Goal: Task Accomplishment & Management: Manage account settings

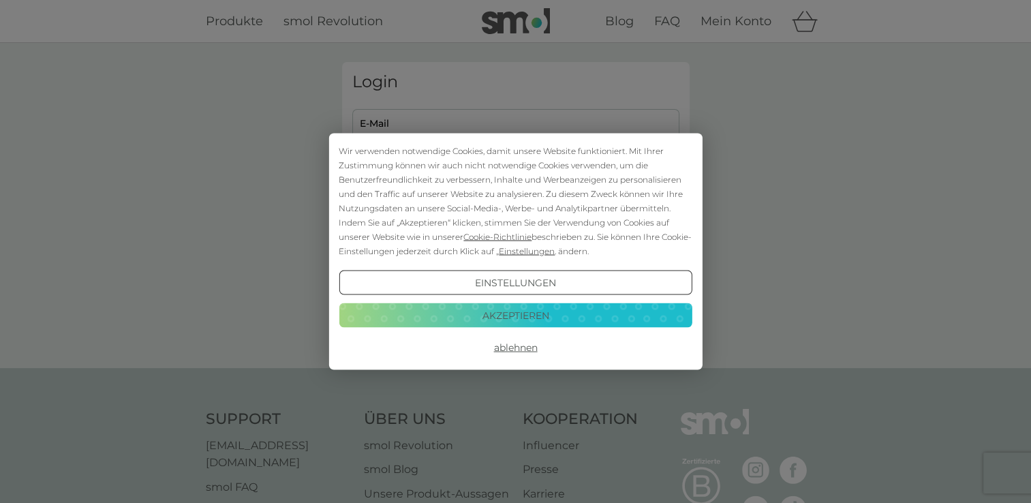
click at [507, 349] on button "Ablehnen" at bounding box center [515, 347] width 353 height 25
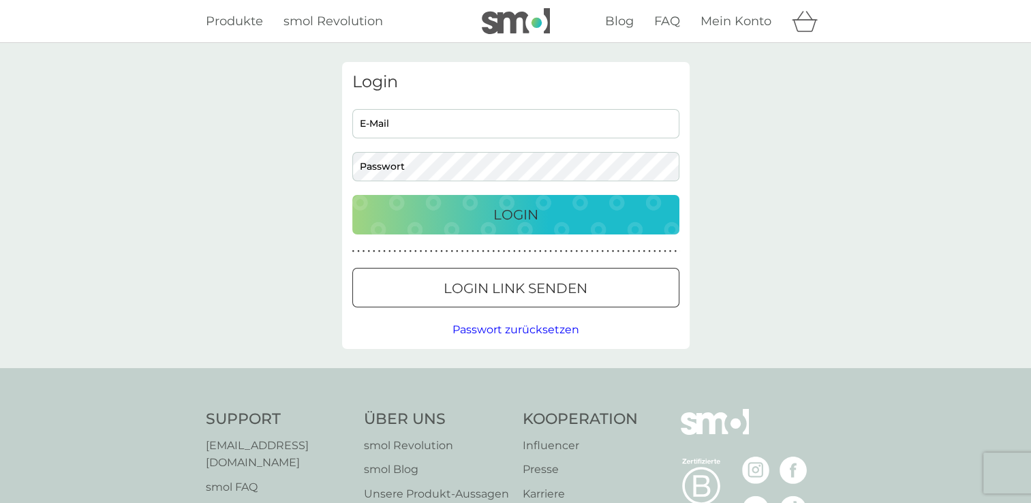
click at [518, 281] on div at bounding box center [515, 288] width 49 height 14
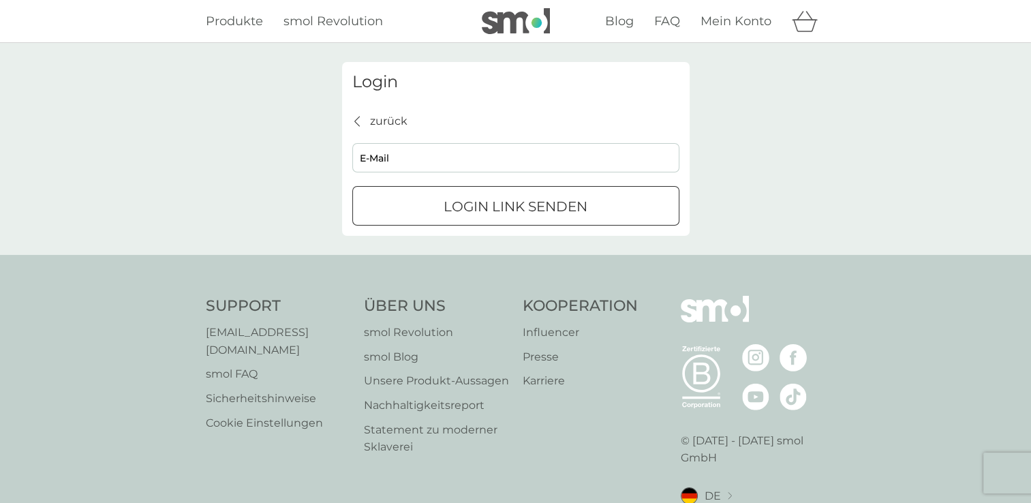
click at [444, 166] on input "E-Mail" at bounding box center [515, 157] width 327 height 29
type input "[EMAIL_ADDRESS][DOMAIN_NAME]"
click at [454, 213] on p "Login Link senden" at bounding box center [515, 206] width 144 height 22
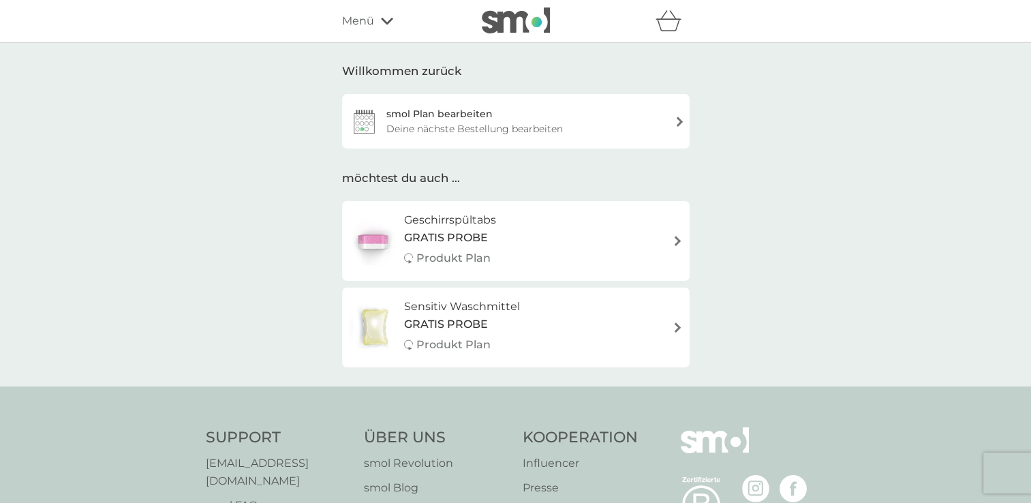
click at [627, 127] on div "smol Plan bearbeiten Deine nächste Bestellung bearbeiten" at bounding box center [515, 121] width 347 height 54
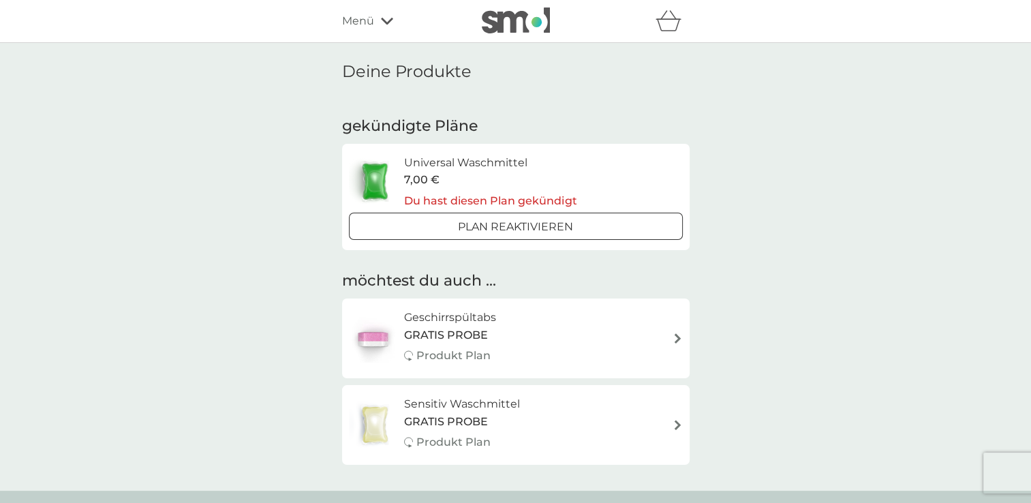
click at [376, 18] on div "Menü" at bounding box center [400, 21] width 116 height 18
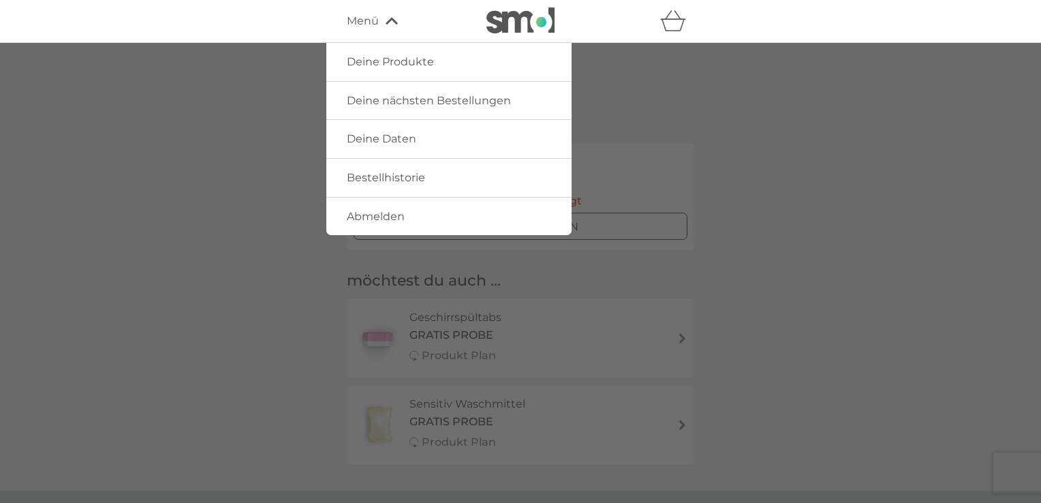
click at [403, 111] on link "Deine nächsten Bestellungen" at bounding box center [448, 101] width 245 height 38
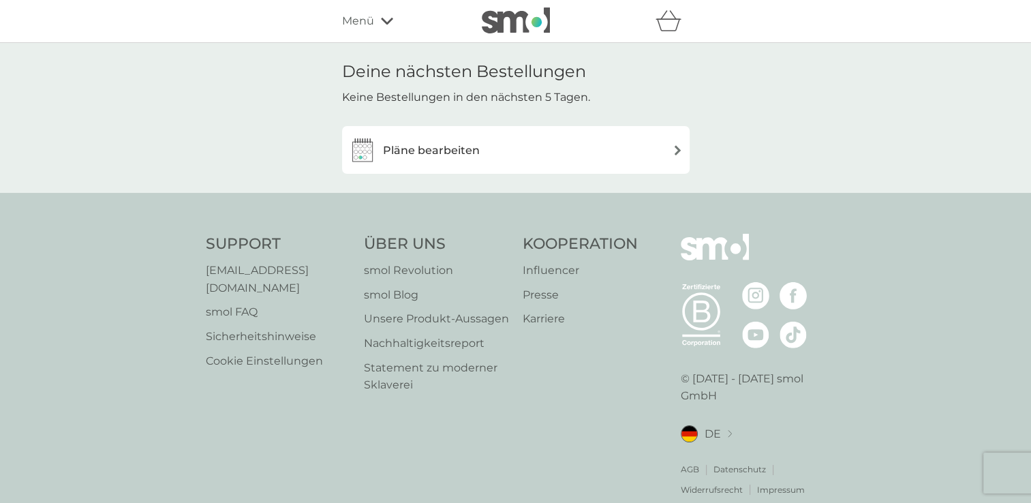
click at [427, 157] on h3 "Pläne bearbeiten" at bounding box center [431, 151] width 97 height 18
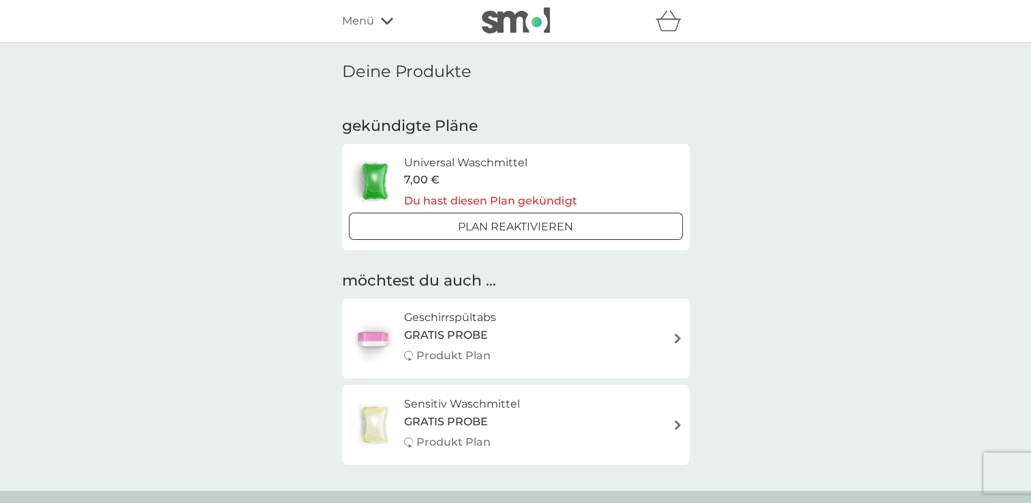
click at [422, 168] on h6 "Universal Waschmittel" at bounding box center [490, 163] width 172 height 18
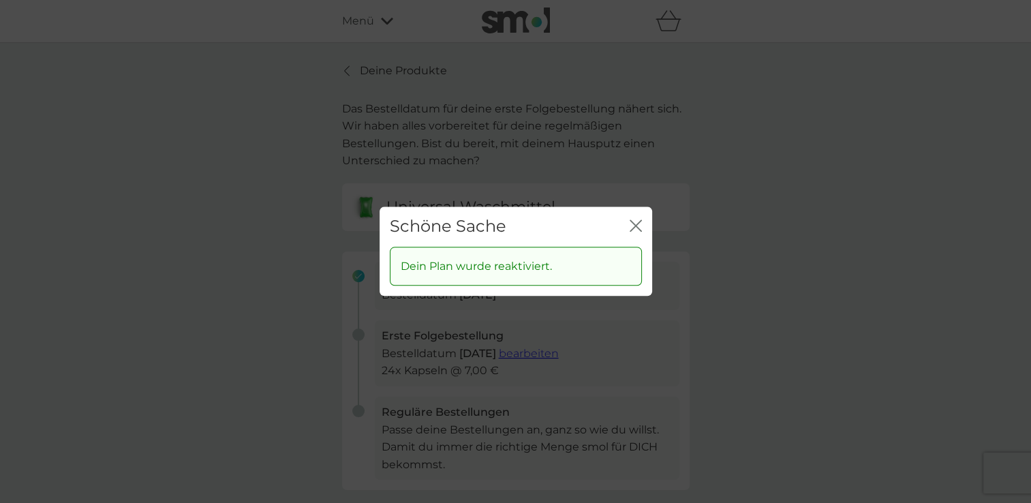
click at [642, 230] on div "Schöne Sache Schließen" at bounding box center [515, 226] width 272 height 40
click at [637, 227] on icon "Schließen" at bounding box center [637, 225] width 5 height 11
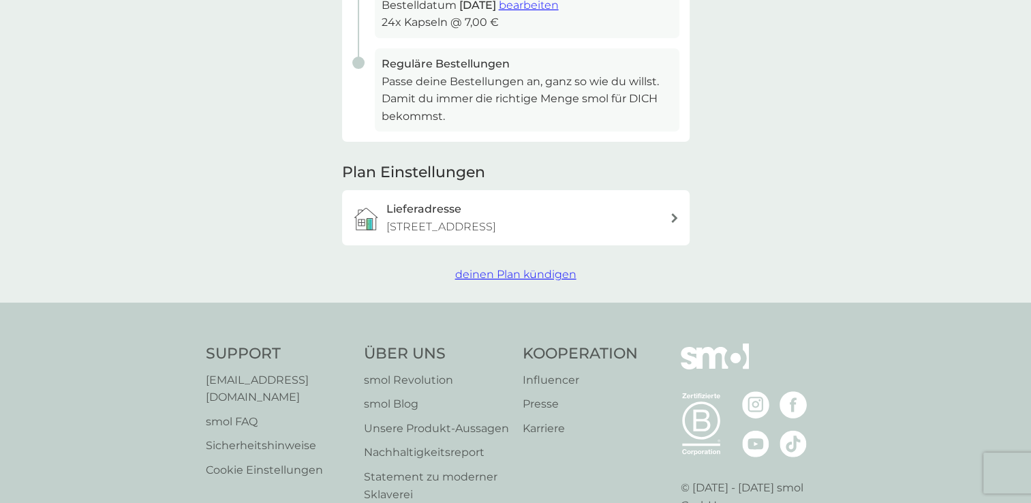
scroll to position [346, 0]
click at [508, 271] on span "deinen Plan kündigen" at bounding box center [515, 276] width 121 height 13
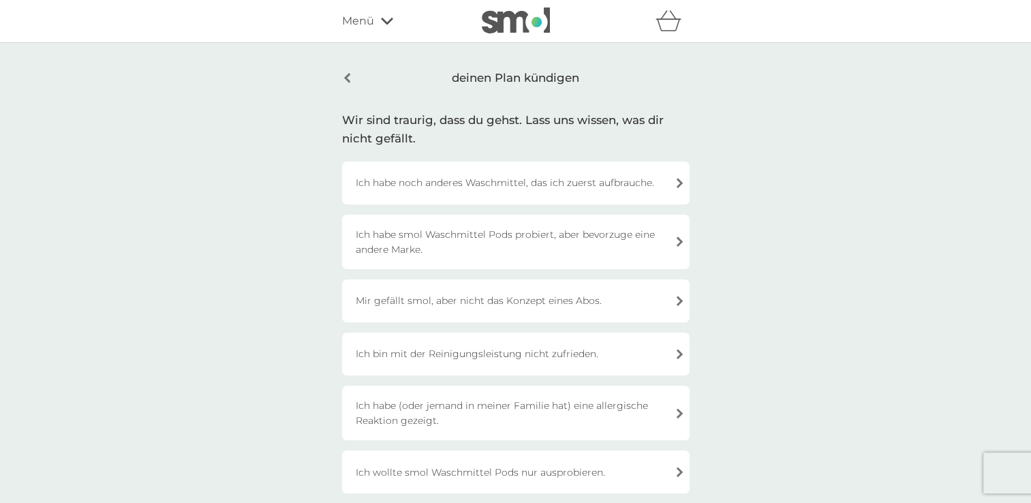
click at [481, 180] on div "Ich habe noch anderes Waschmittel, das ich zuerst aufbrauche." at bounding box center [515, 182] width 347 height 43
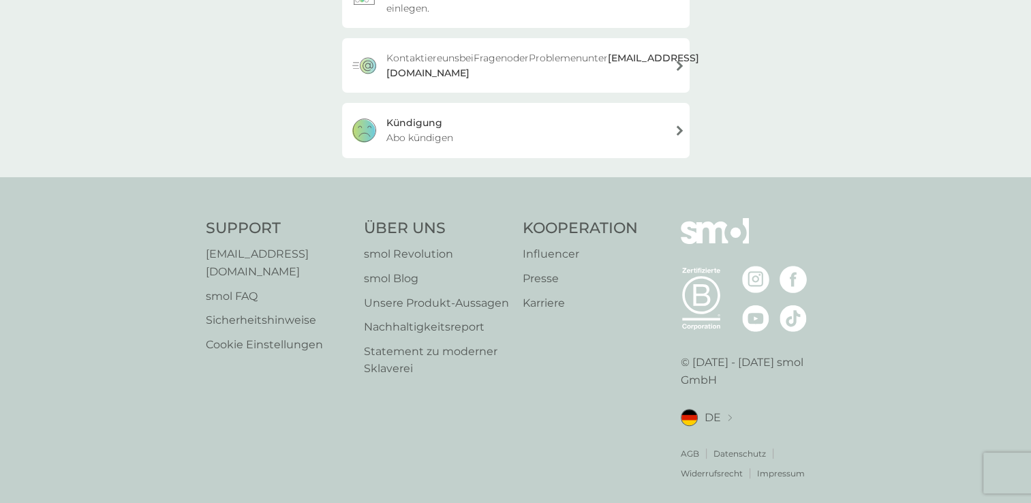
scroll to position [412, 0]
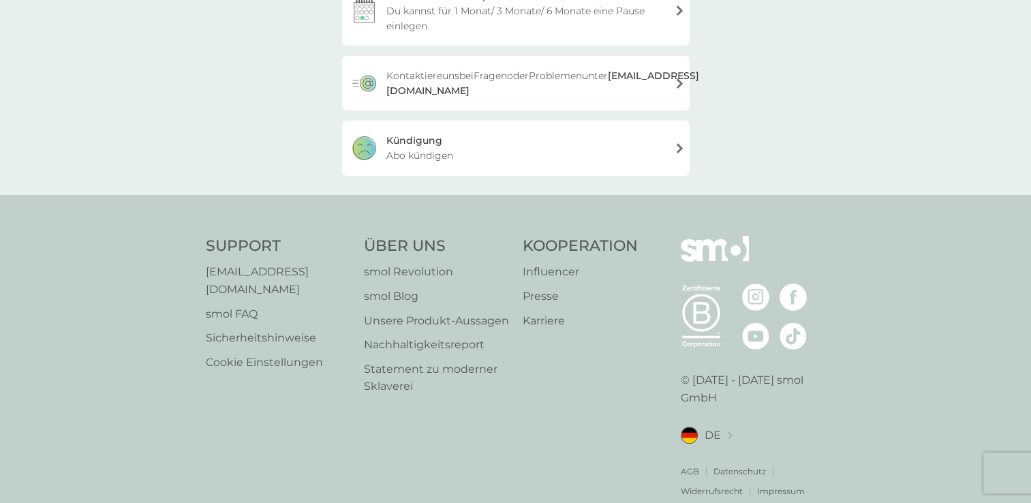
click at [482, 168] on div "Kündigung Abo kündigen" at bounding box center [515, 148] width 347 height 54
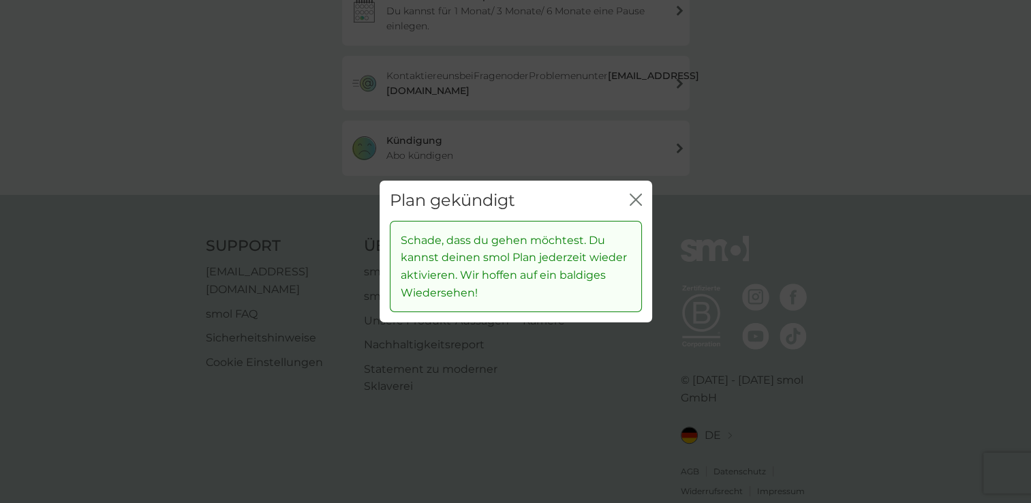
click at [633, 192] on div "Schließen" at bounding box center [635, 201] width 12 height 20
click at [633, 198] on icon "Schließen" at bounding box center [632, 199] width 5 height 11
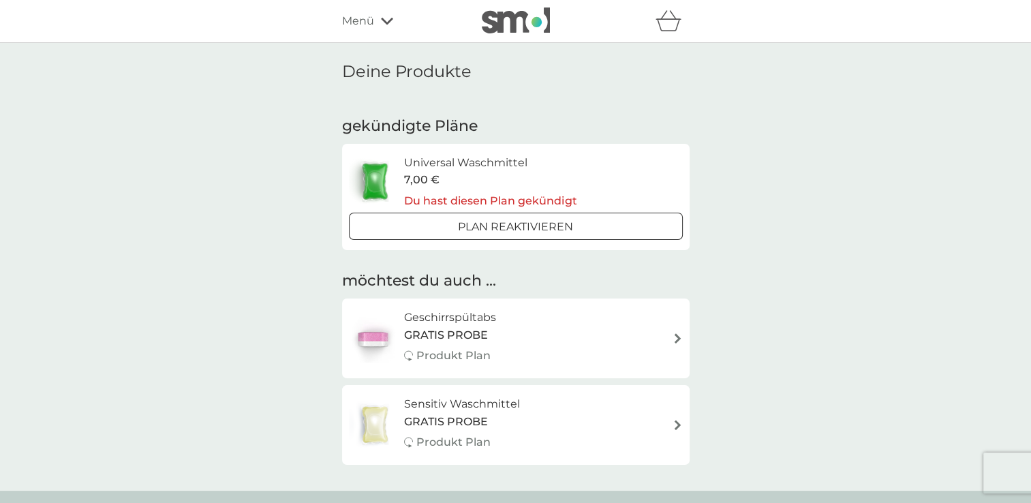
click at [383, 20] on icon at bounding box center [387, 21] width 12 height 7
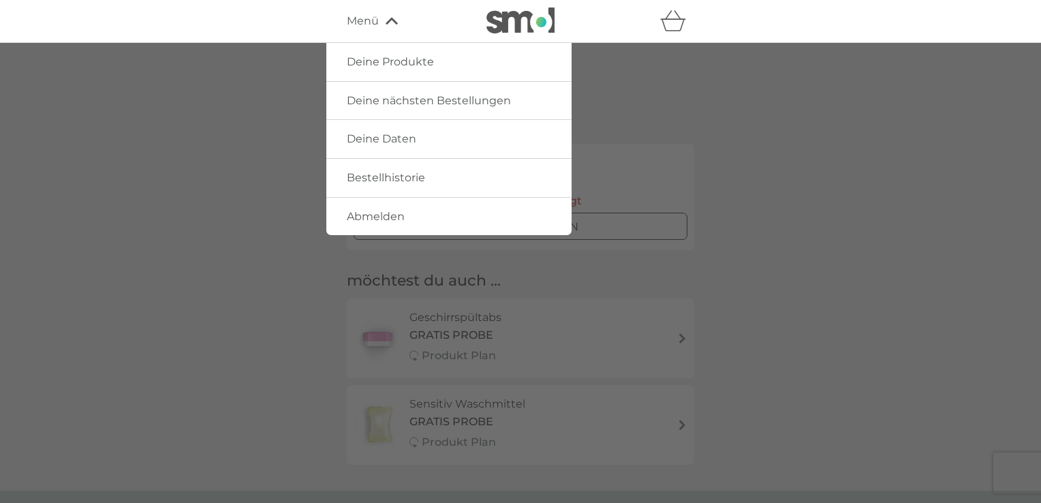
click at [387, 181] on span "Bestellhistorie" at bounding box center [386, 177] width 78 height 13
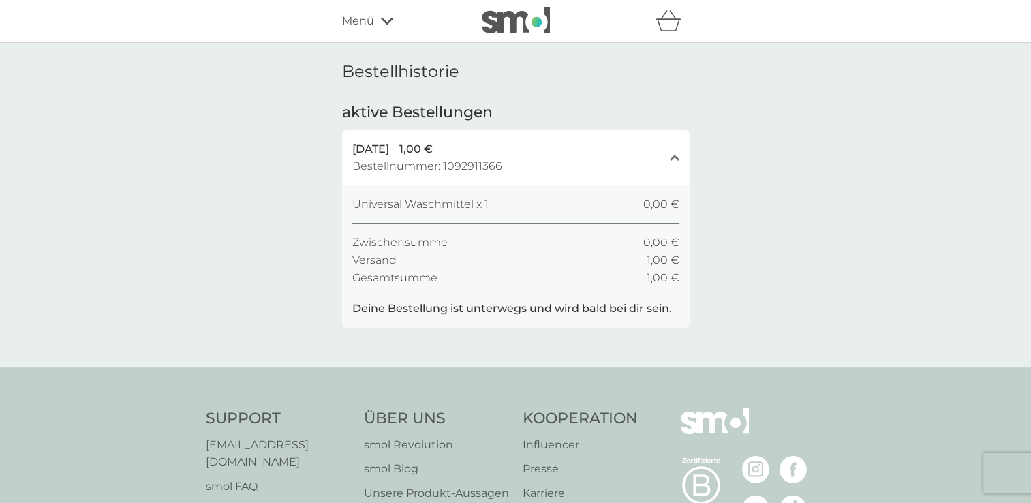
click at [384, 23] on icon at bounding box center [387, 21] width 12 height 8
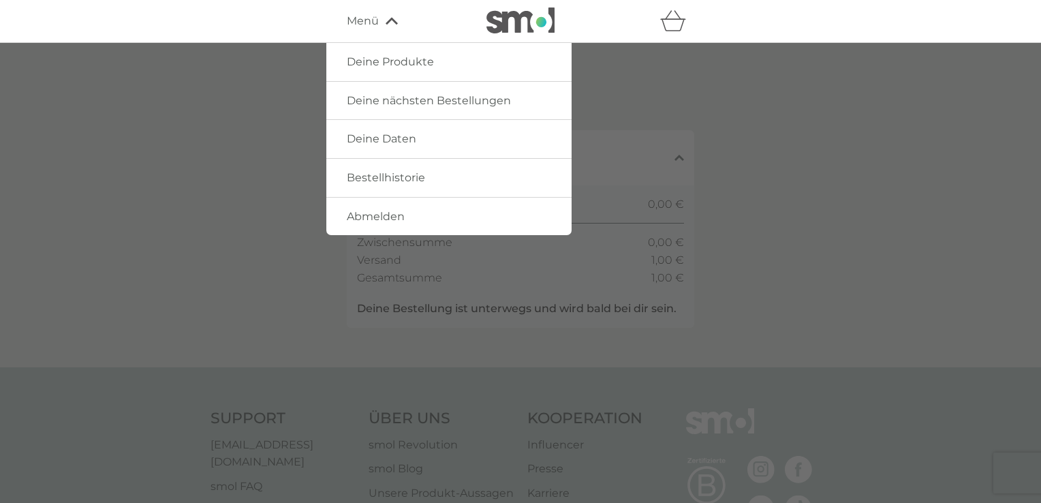
click at [403, 144] on span "Deine Daten" at bounding box center [381, 138] width 69 height 13
